Goal: Task Accomplishment & Management: Manage account settings

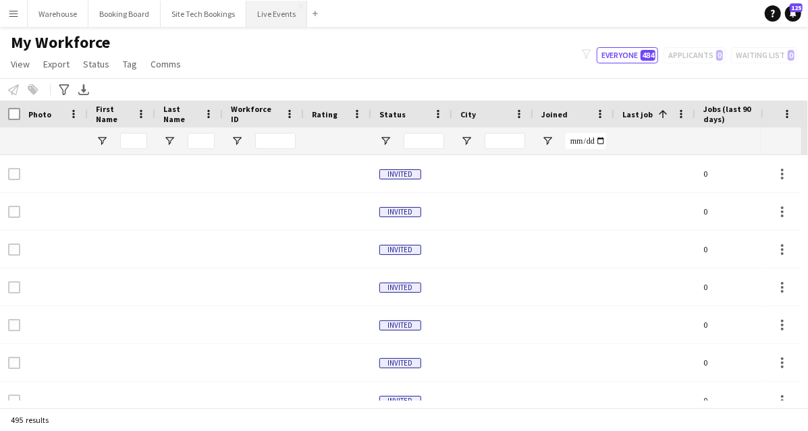
click at [282, 18] on button "Live Events Close" at bounding box center [276, 14] width 61 height 26
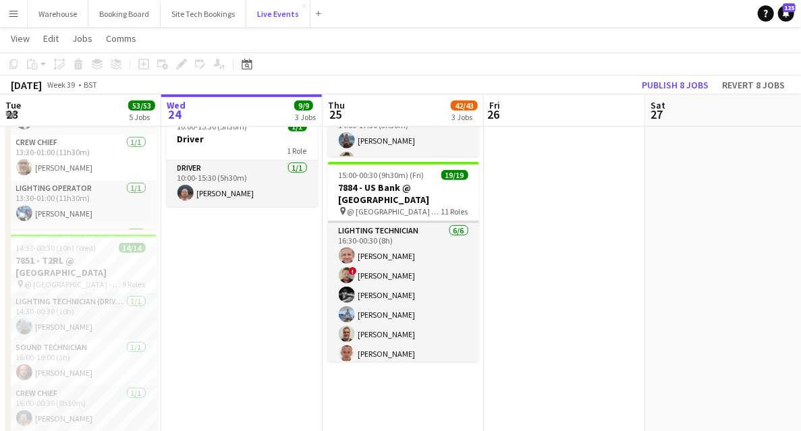
scroll to position [135, 0]
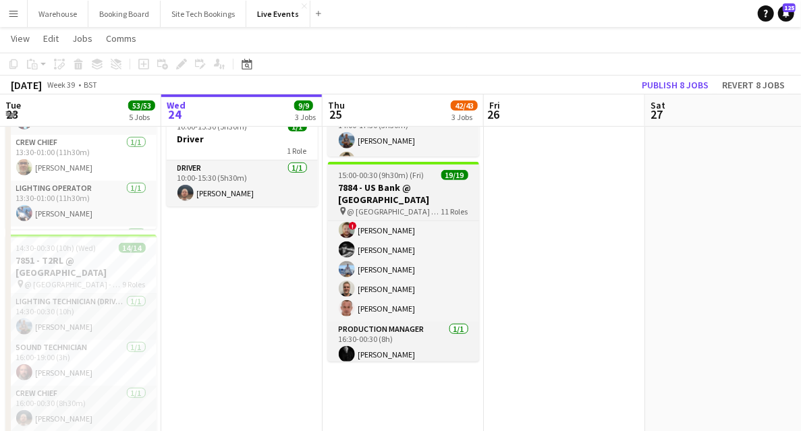
click at [417, 196] on h3 "7884 - US Bank @ [GEOGRAPHIC_DATA]" at bounding box center [403, 194] width 151 height 24
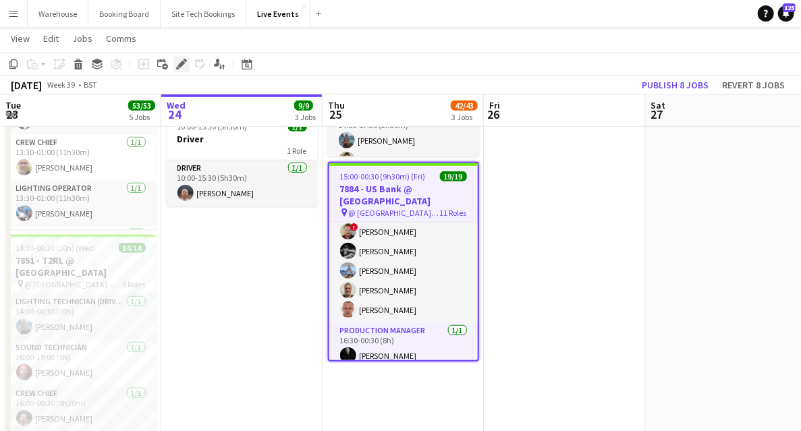
click at [180, 70] on div "Edit" at bounding box center [182, 64] width 16 height 16
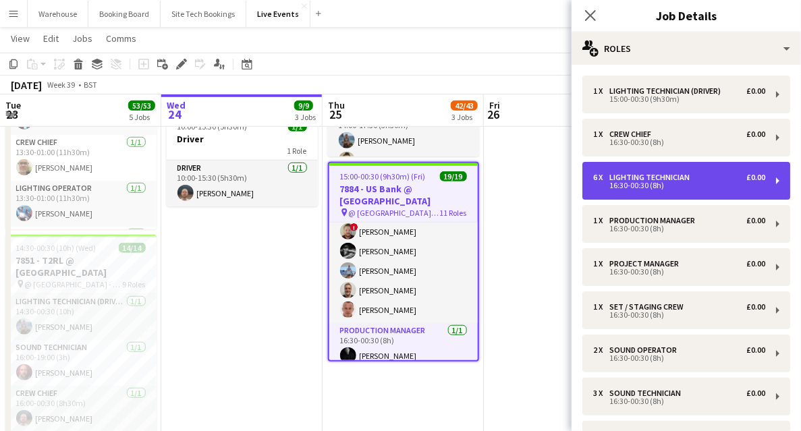
click at [655, 178] on div "Lighting Technician" at bounding box center [653, 177] width 86 height 9
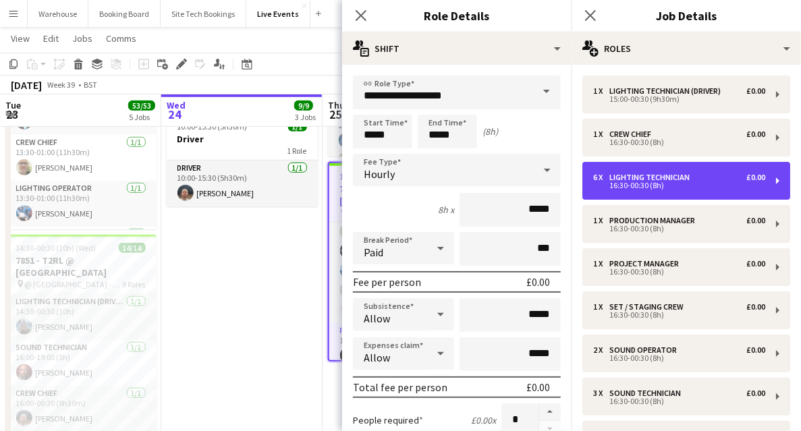
scroll to position [90, 0]
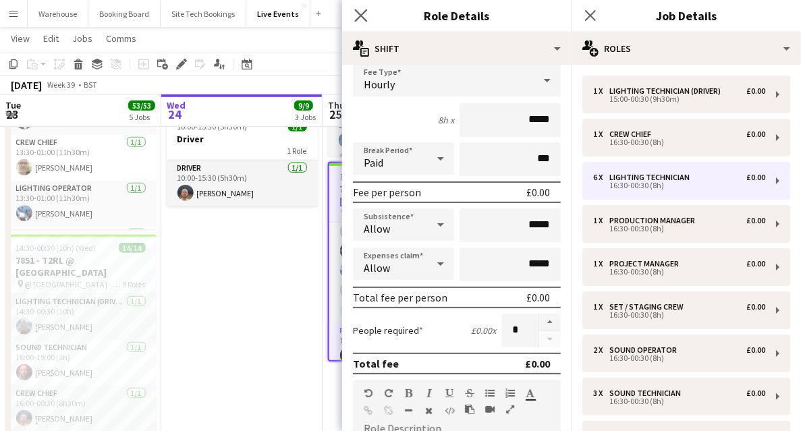
drag, startPoint x: 365, startPoint y: 16, endPoint x: 356, endPoint y: 17, distance: 8.9
click at [364, 15] on icon "Close pop-in" at bounding box center [360, 15] width 13 height 13
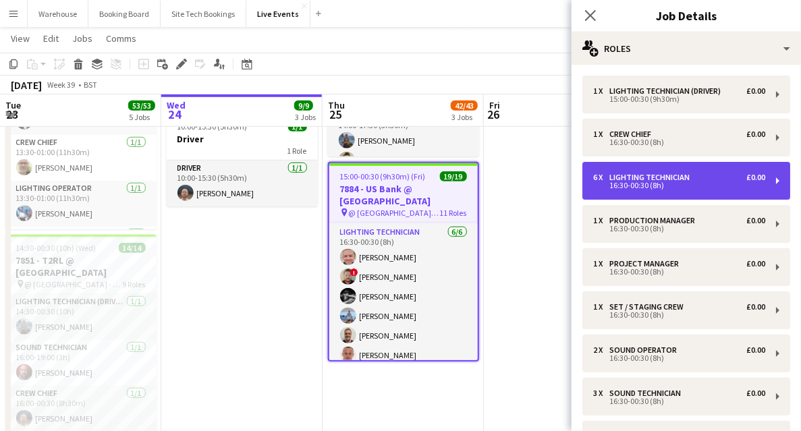
click at [664, 178] on div "Lighting Technician" at bounding box center [653, 177] width 86 height 9
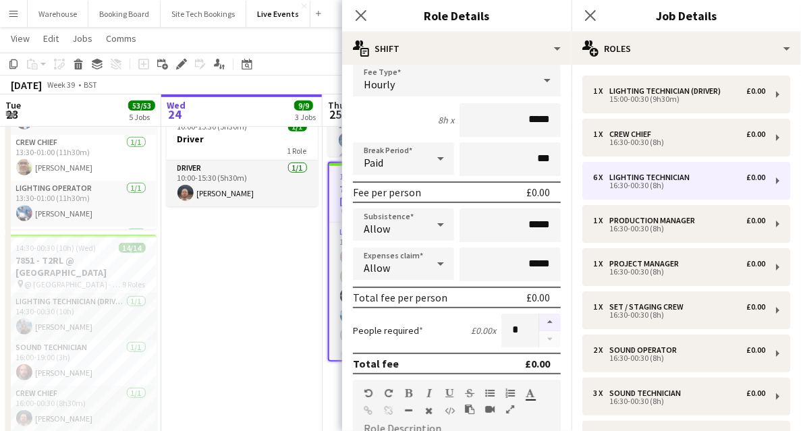
click at [544, 323] on button "button" at bounding box center [551, 323] width 22 height 18
type input "*"
click at [368, 16] on app-icon "Close pop-in" at bounding box center [362, 16] width 20 height 20
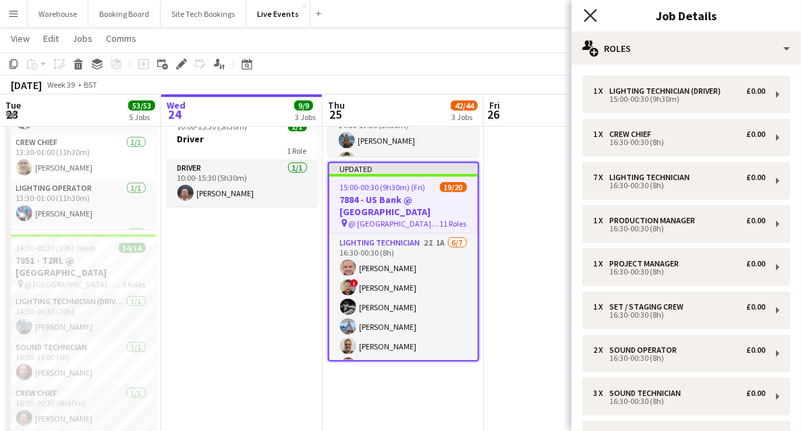
click at [596, 18] on icon "Close pop-in" at bounding box center [590, 15] width 13 height 13
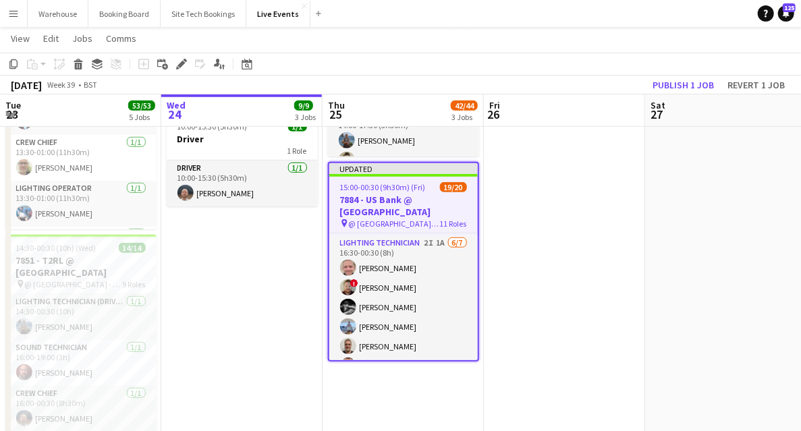
drag, startPoint x: 574, startPoint y: 263, endPoint x: 516, endPoint y: 271, distance: 58.7
click at [574, 263] on app-date-cell at bounding box center [564, 230] width 161 height 969
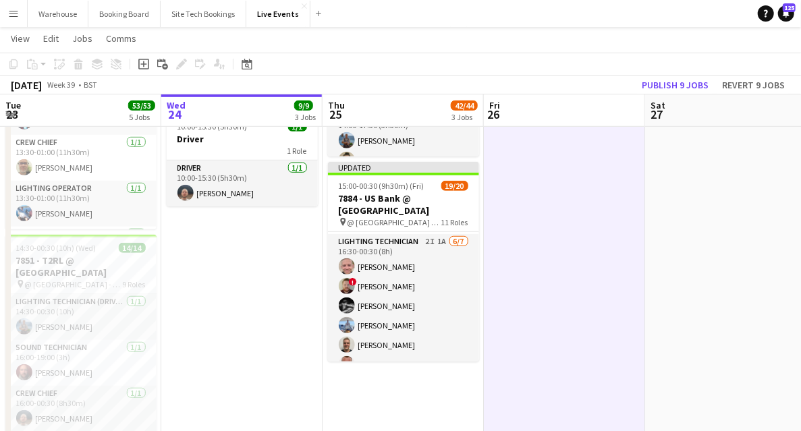
click at [550, 283] on app-date-cell at bounding box center [564, 230] width 161 height 969
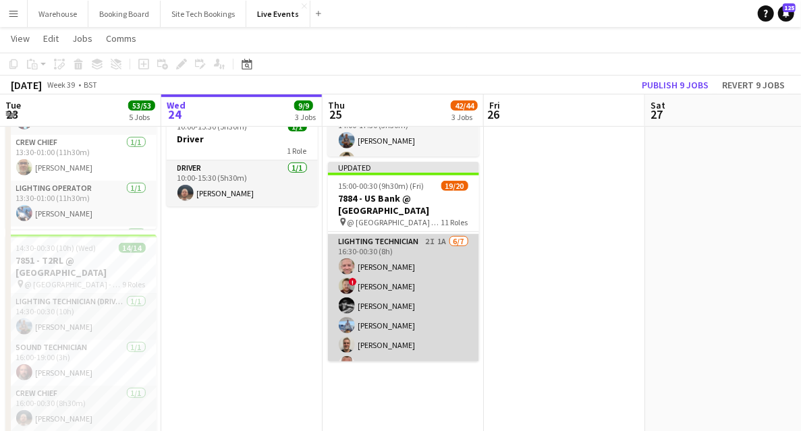
scroll to position [135, 0]
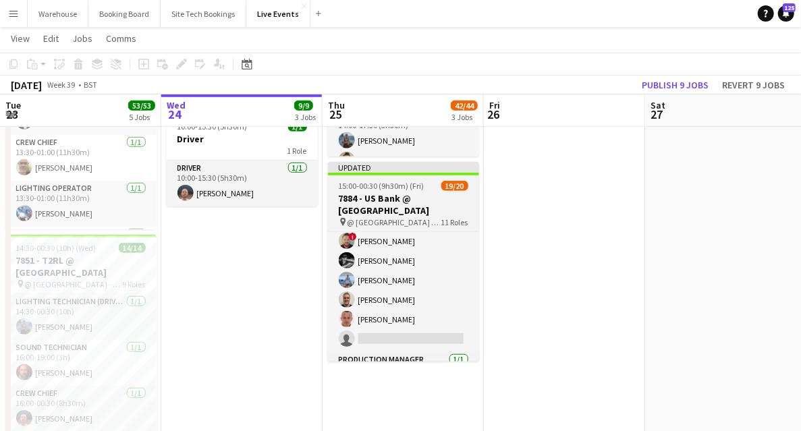
click at [398, 201] on h3 "7884 - US Bank @ [GEOGRAPHIC_DATA]" at bounding box center [403, 204] width 151 height 24
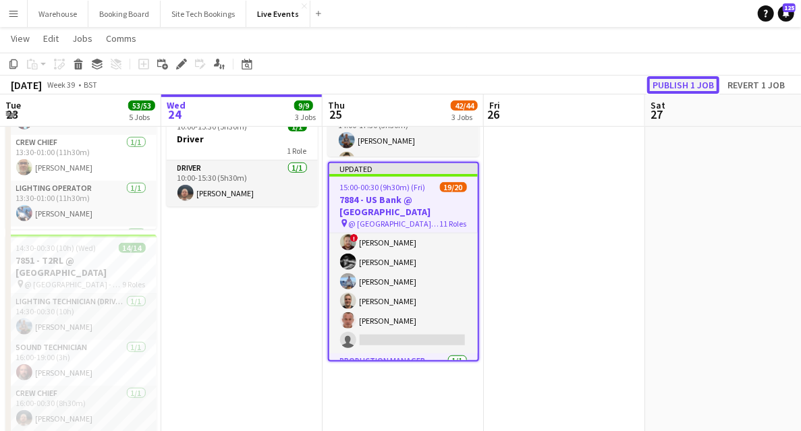
click at [697, 89] on button "Publish 1 job" at bounding box center [684, 85] width 72 height 18
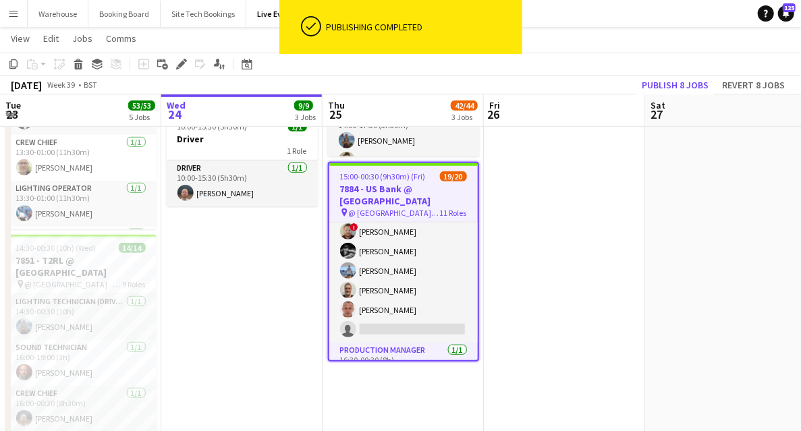
click at [509, 309] on app-date-cell at bounding box center [564, 230] width 161 height 969
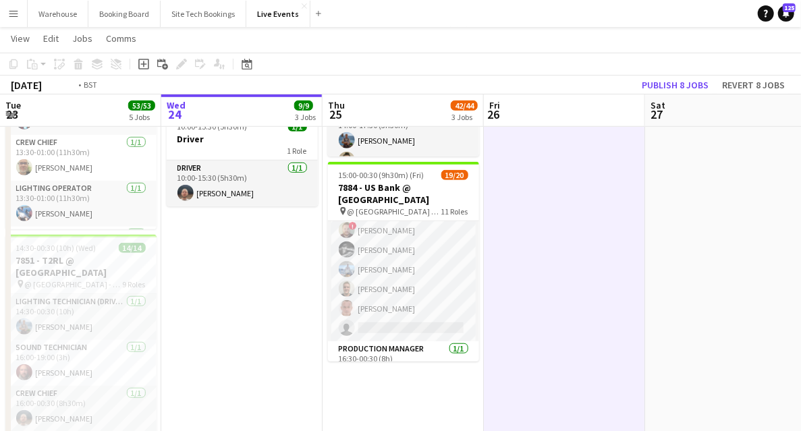
drag, startPoint x: 269, startPoint y: 322, endPoint x: 568, endPoint y: 292, distance: 300.7
click at [579, 298] on app-calendar-viewport "Sun 21 9/9 1 Job Mon 22 24/25 5 Jobs Tue 23 53/53 5 Jobs Wed 24 9/9 3 Jobs Thu …" at bounding box center [400, 182] width 801 height 1068
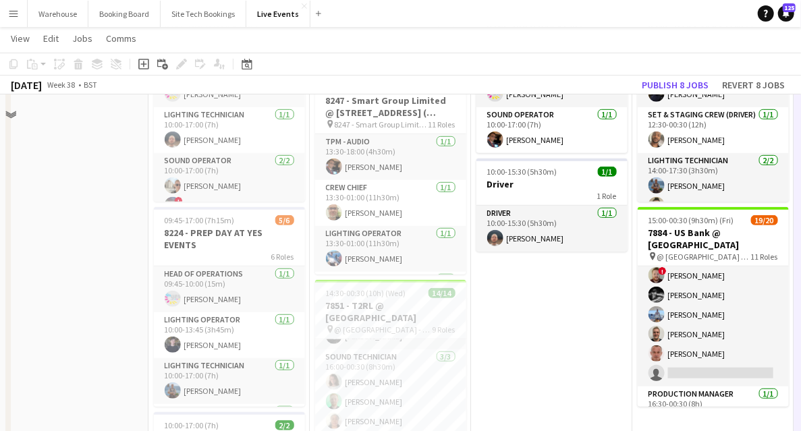
scroll to position [315, 0]
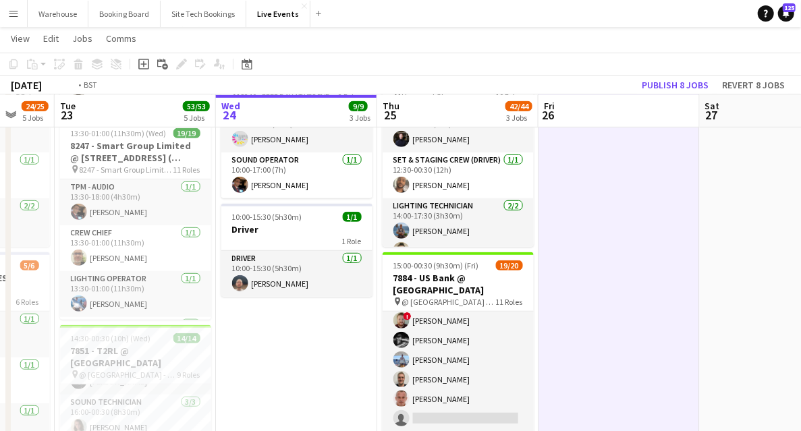
drag, startPoint x: 497, startPoint y: 376, endPoint x: 293, endPoint y: 321, distance: 211.1
click at [273, 333] on app-calendar-viewport "Fri 19 15/15 3 Jobs Sat 20 31/32 2 Jobs Sun 21 9/9 1 Job Mon 22 24/25 5 Jobs Tu…" at bounding box center [400, 272] width 801 height 1068
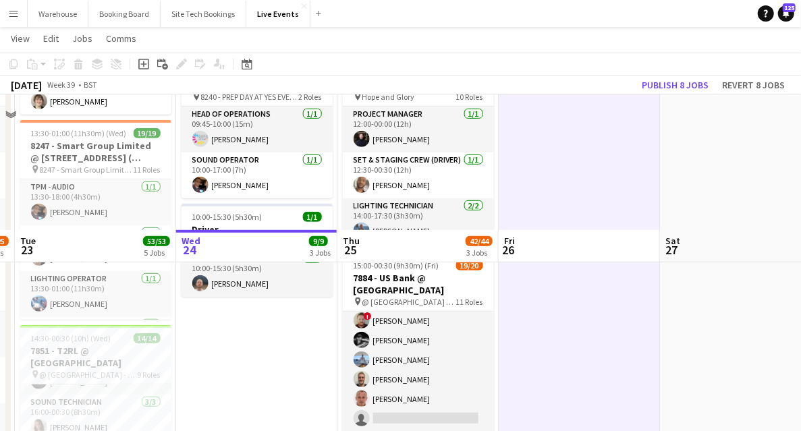
scroll to position [450, 0]
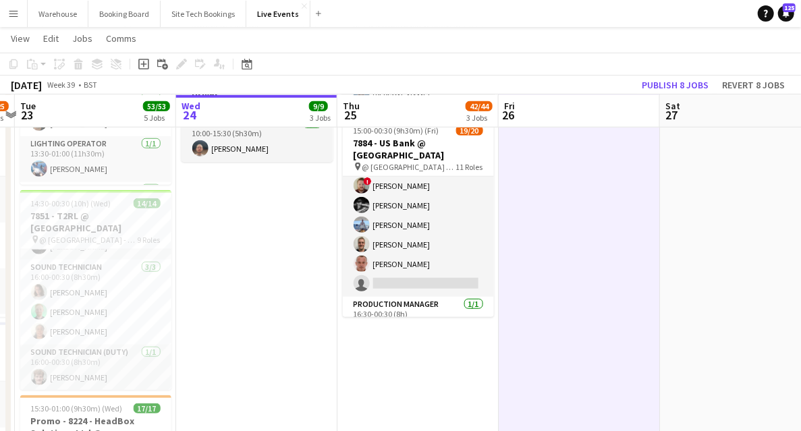
click at [293, 286] on app-date-cell "In progress 09:00-17:00 (8h) 6/6 7884 - PREP DAY @ YES EVENTS pin PREP DAY @ YE…" at bounding box center [256, 186] width 161 height 969
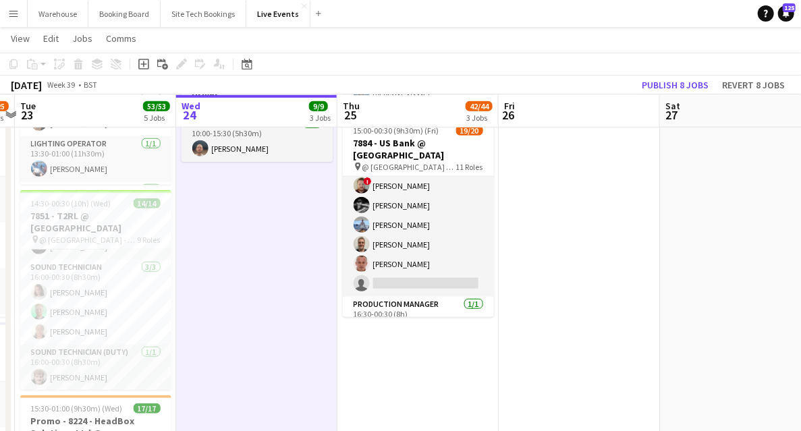
click at [405, 359] on app-date-cell "06:00-20:30 (14h30m) 9/10 8226 - 2B-UK @ 180 Studios pin 8226 - 2B-UK 10 Roles …" at bounding box center [418, 186] width 161 height 969
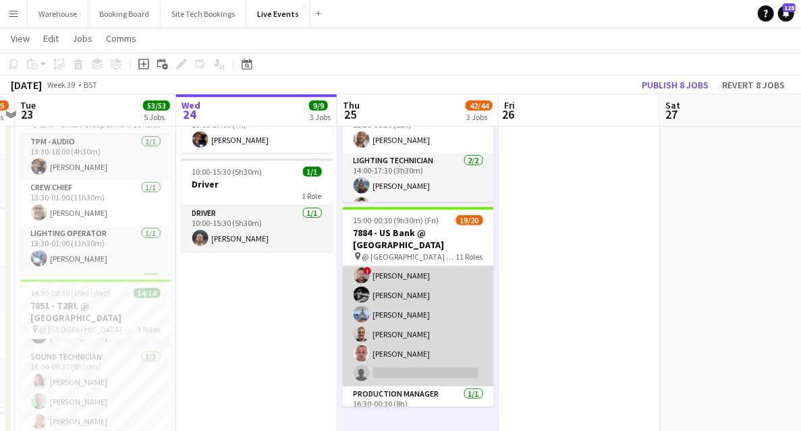
scroll to position [0, 0]
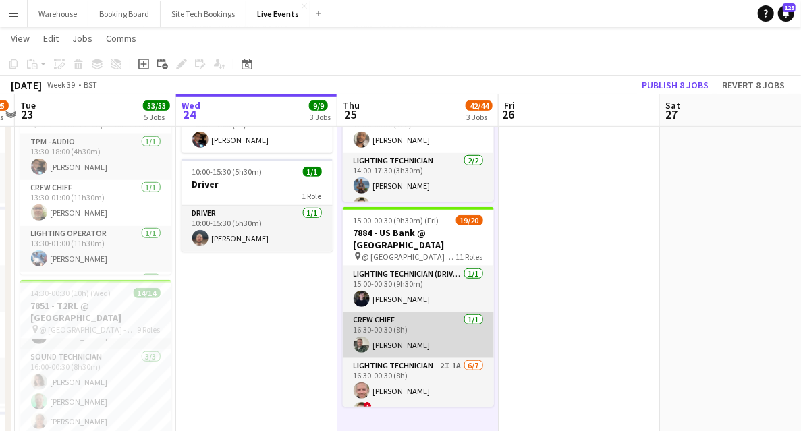
click at [355, 340] on app-user-avatar at bounding box center [362, 345] width 16 height 16
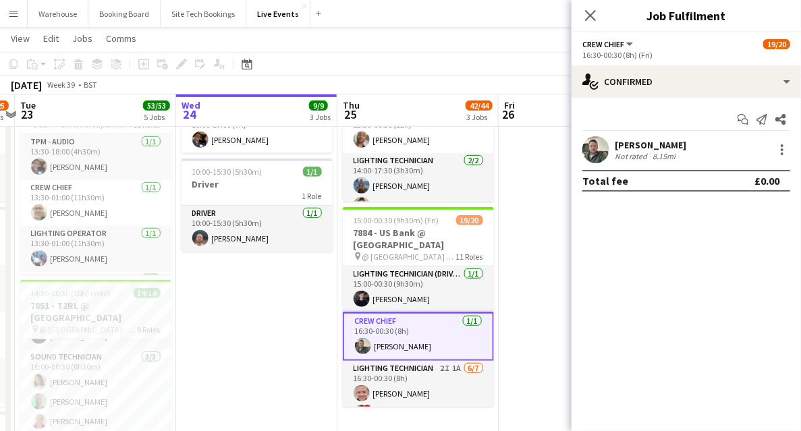
click at [597, 148] on app-user-avatar at bounding box center [596, 149] width 27 height 27
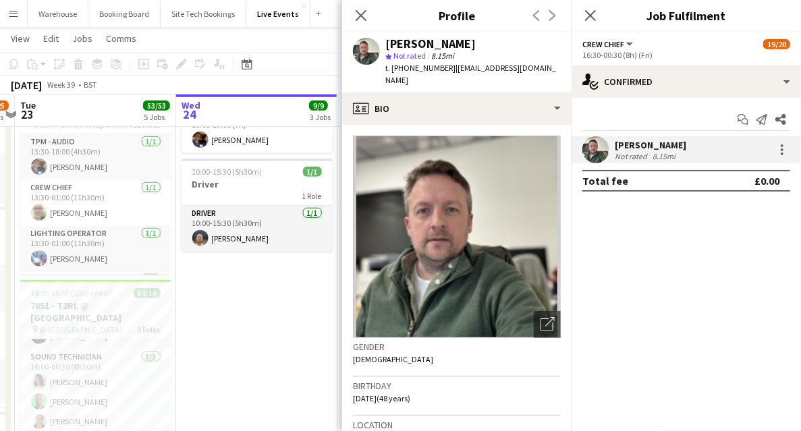
drag, startPoint x: 397, startPoint y: 68, endPoint x: 446, endPoint y: 69, distance: 49.3
click at [446, 69] on div "t. [PHONE_NUMBER] | [EMAIL_ADDRESS][DOMAIN_NAME]" at bounding box center [474, 74] width 176 height 24
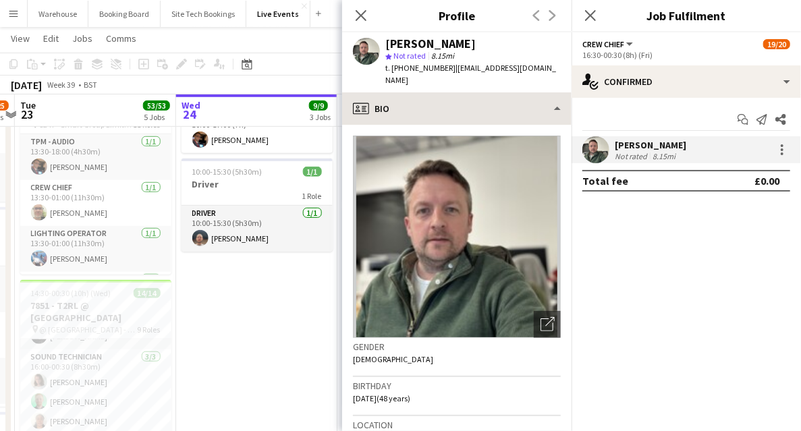
copy span "447973657191"
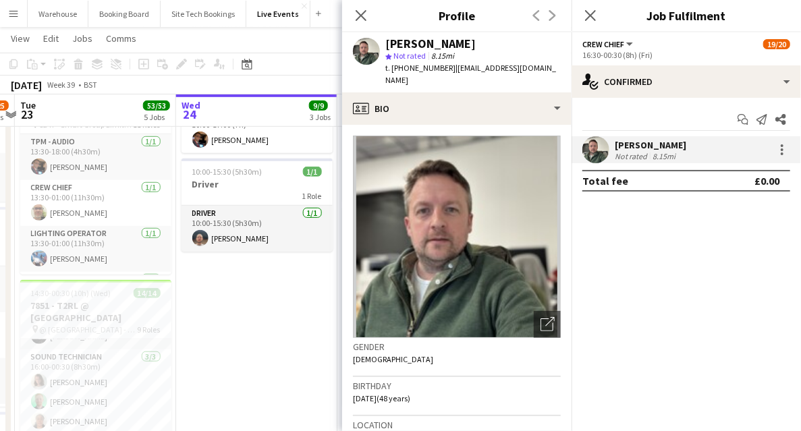
drag, startPoint x: 355, startPoint y: 14, endPoint x: 483, endPoint y: 41, distance: 131.1
click at [356, 14] on icon "Close pop-in" at bounding box center [361, 15] width 11 height 11
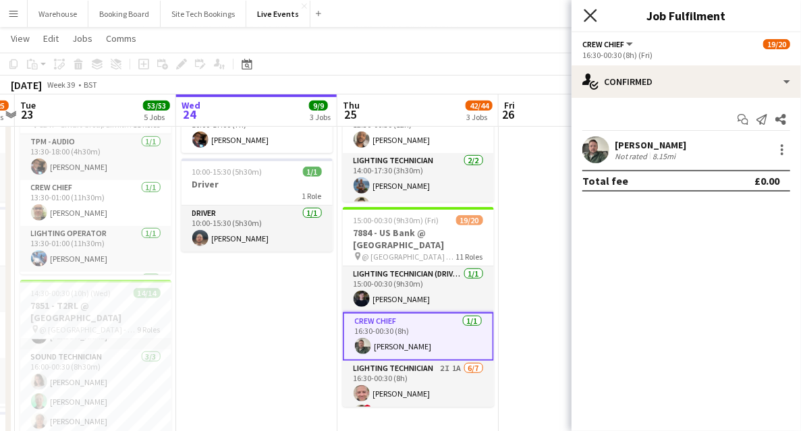
click at [589, 15] on icon "Close pop-in" at bounding box center [590, 15] width 13 height 13
